Goal: Task Accomplishment & Management: Use online tool/utility

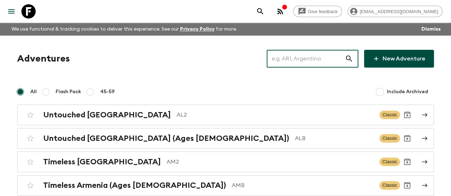
click at [297, 58] on input "text" at bounding box center [306, 59] width 78 height 20
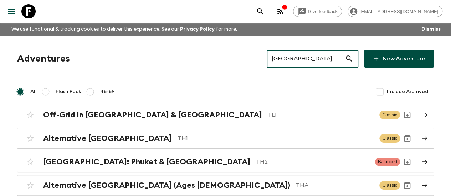
click at [310, 60] on input "[GEOGRAPHIC_DATA]" at bounding box center [306, 59] width 78 height 20
paste input "[GEOGRAPHIC_DATA]"
click at [310, 60] on input "[GEOGRAPHIC_DATA]" at bounding box center [306, 59] width 78 height 20
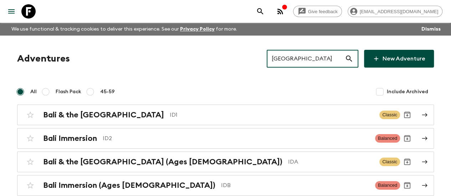
click at [285, 57] on input "[GEOGRAPHIC_DATA]" at bounding box center [306, 59] width 78 height 20
paste input "[GEOGRAPHIC_DATA]"
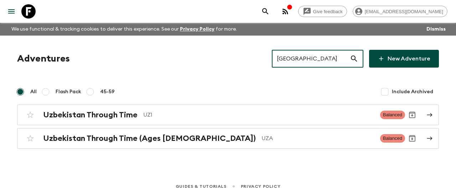
click at [304, 51] on input "[GEOGRAPHIC_DATA]" at bounding box center [311, 59] width 78 height 20
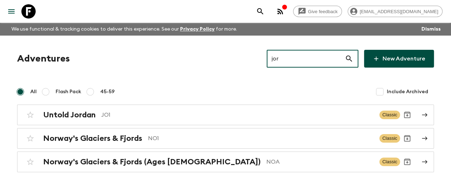
click at [297, 57] on input "jor" at bounding box center [306, 59] width 78 height 20
paste input "[GEOGRAPHIC_DATA]"
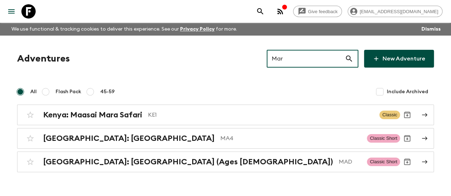
type input "Mar"
